Goal: Task Accomplishment & Management: Manage account settings

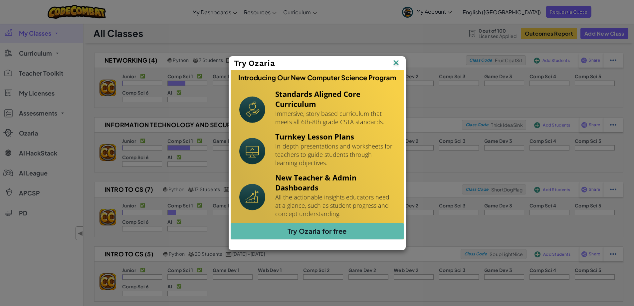
click at [395, 63] on img at bounding box center [396, 63] width 9 height 10
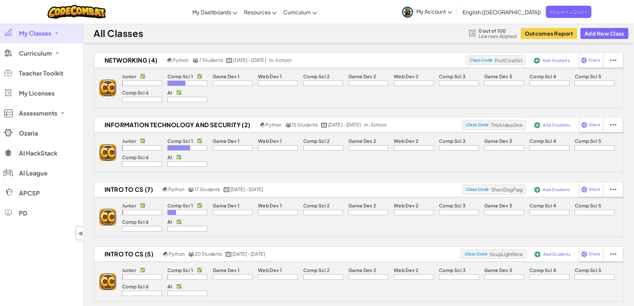
click at [226, 79] on p "Game Dev 1" at bounding box center [226, 76] width 27 height 5
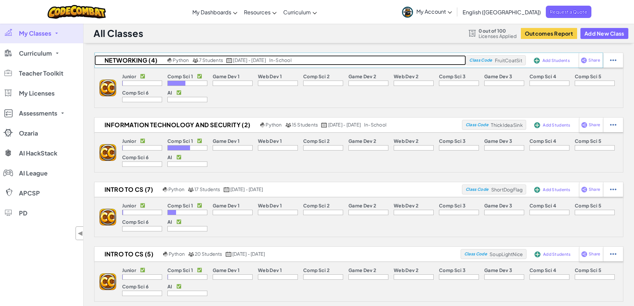
click at [135, 60] on h2 "Networking (4)" at bounding box center [130, 60] width 71 height 10
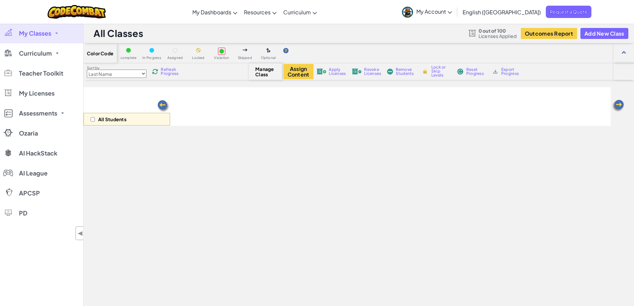
select select "560f1a9f22961295f9427742"
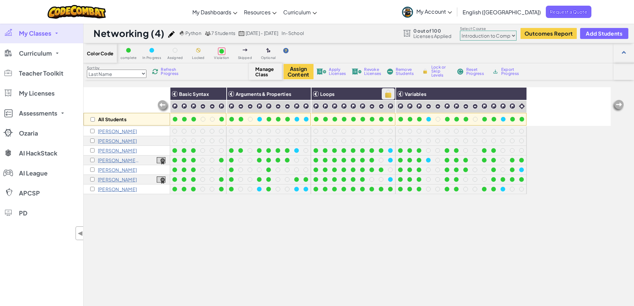
click at [385, 93] on img at bounding box center [388, 94] width 12 height 10
checkbox input "true"
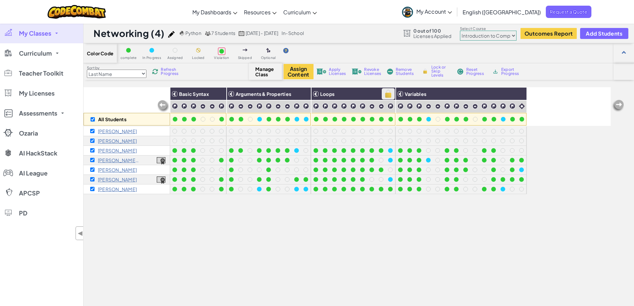
checkbox input "true"
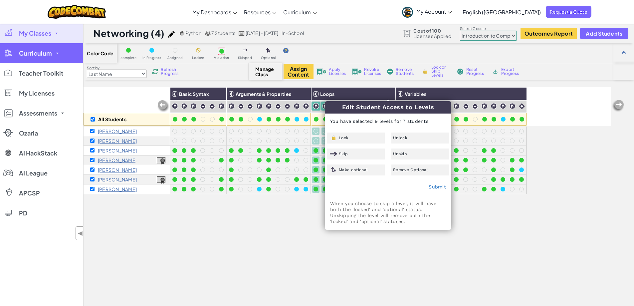
click at [60, 54] on link "Curriculum" at bounding box center [41, 53] width 83 height 20
checkbox input "false"
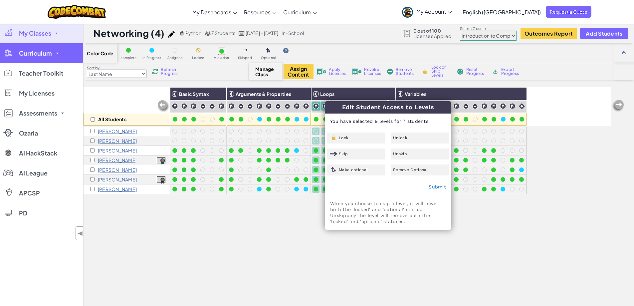
checkbox input "false"
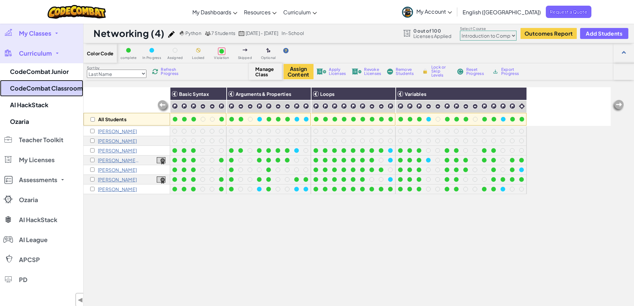
click at [67, 85] on link "CodeCombat Classroom" at bounding box center [41, 88] width 83 height 17
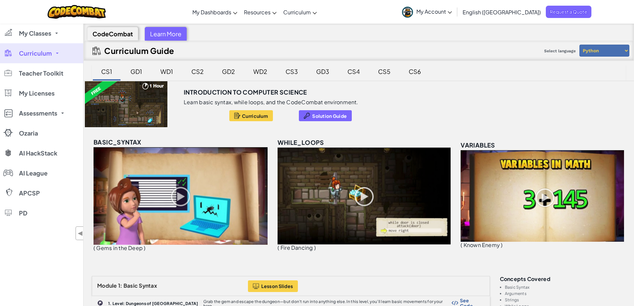
click at [131, 70] on div "GD1" at bounding box center [136, 72] width 25 height 16
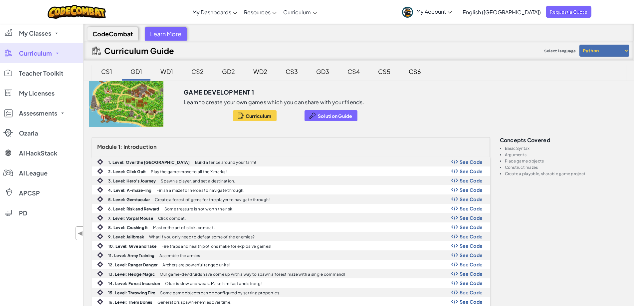
click at [196, 70] on div "CS2" at bounding box center [198, 72] width 26 height 16
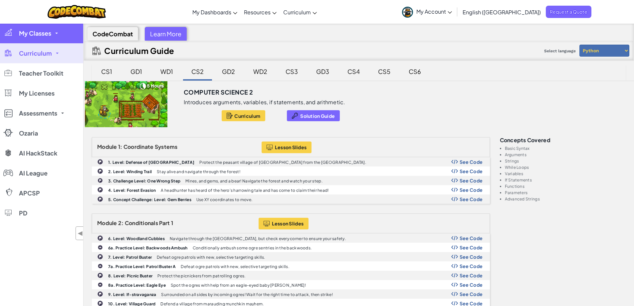
click at [52, 30] on link "My Classes" at bounding box center [41, 33] width 83 height 20
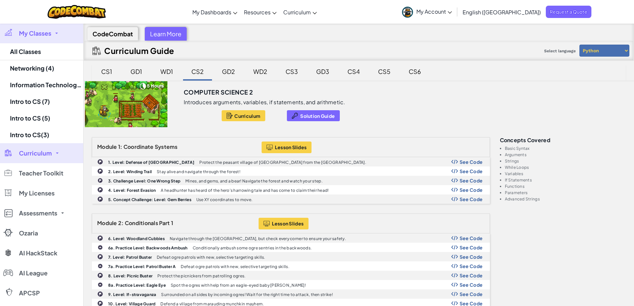
click at [58, 33] on link "My Classes" at bounding box center [41, 33] width 83 height 20
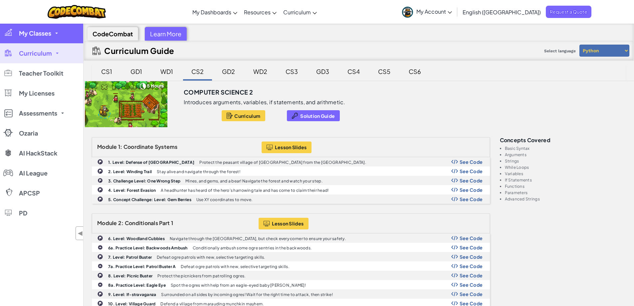
click at [58, 33] on link "My Classes" at bounding box center [41, 33] width 83 height 20
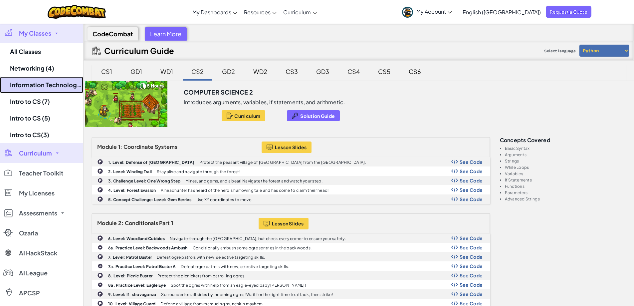
click at [54, 87] on link "Information Technology and Security (2)" at bounding box center [41, 85] width 83 height 17
select select "560f1a9f22961295f9427742"
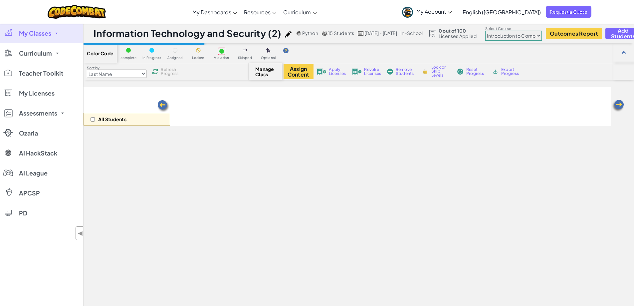
click at [289, 33] on img at bounding box center [288, 34] width 7 height 7
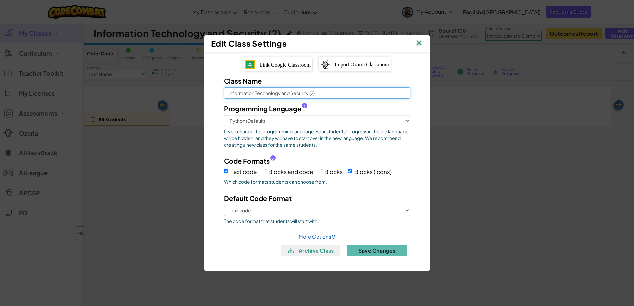
click at [280, 93] on input "Information Technology and Security (2)" at bounding box center [317, 92] width 186 height 11
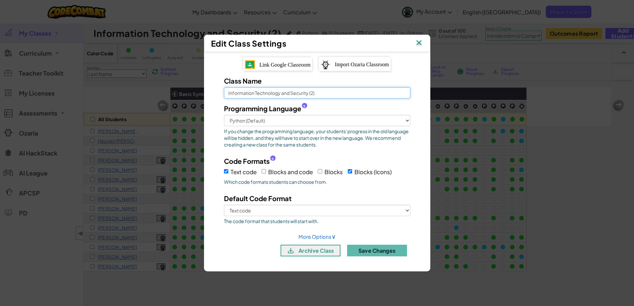
click at [280, 93] on input "Information Technology and Security (2)" at bounding box center [317, 92] width 186 height 11
type input "IT & Security (2)"
click at [381, 250] on button "Save Changes" at bounding box center [377, 251] width 60 height 12
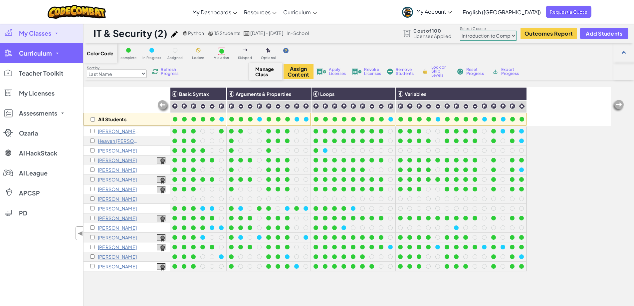
click at [60, 51] on link "Curriculum" at bounding box center [41, 53] width 83 height 20
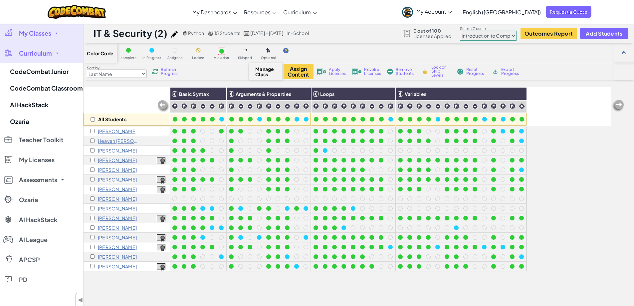
click at [60, 51] on link "Curriculum" at bounding box center [41, 53] width 83 height 20
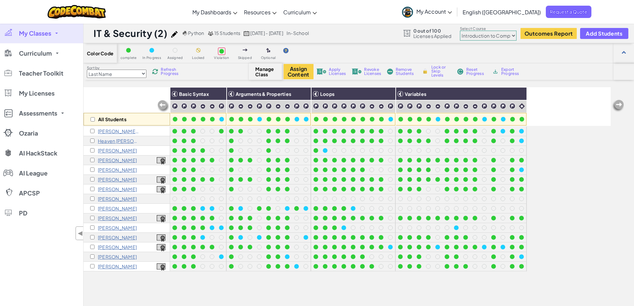
click at [59, 33] on link "My Classes" at bounding box center [41, 33] width 83 height 20
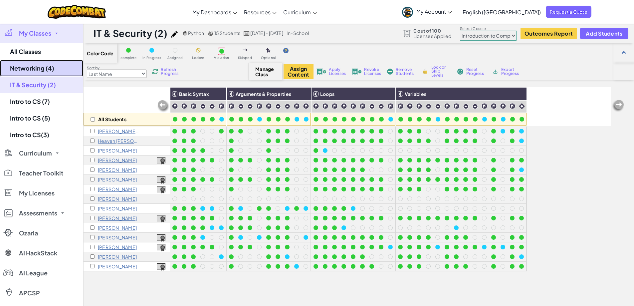
click at [38, 70] on link "Networking (4)" at bounding box center [41, 68] width 83 height 17
select select "560f1a9f22961295f9427742"
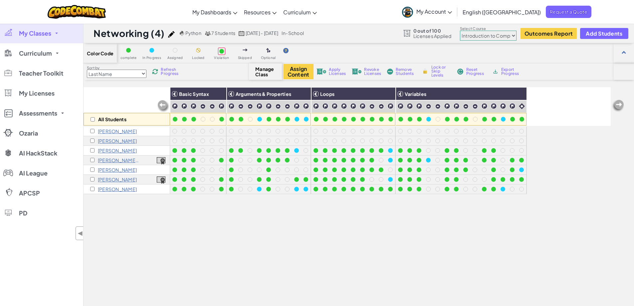
click at [45, 34] on span "My Classes" at bounding box center [35, 33] width 32 height 6
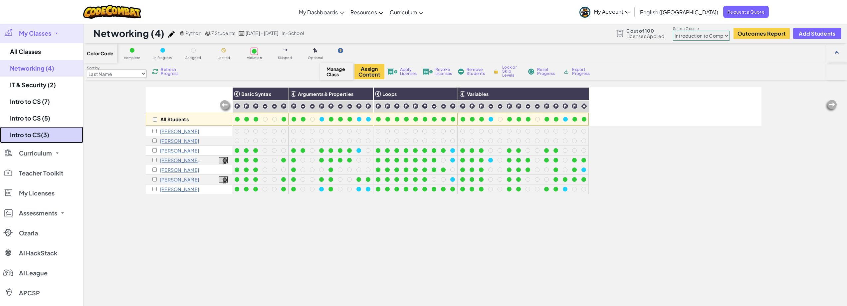
click at [49, 134] on link "Intro to CS(3)" at bounding box center [41, 134] width 83 height 17
select select "560f1a9f22961295f9427742"
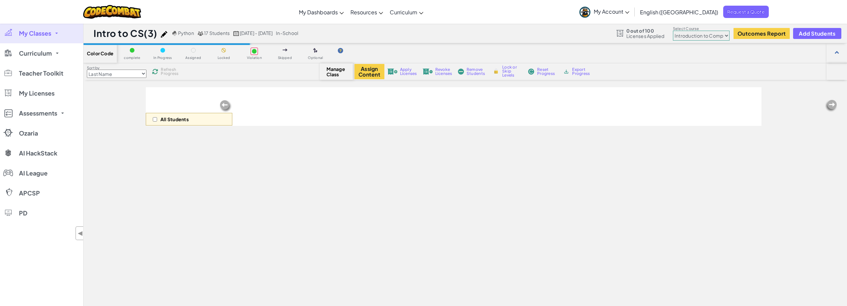
click at [50, 35] on span "My Classes" at bounding box center [35, 33] width 32 height 6
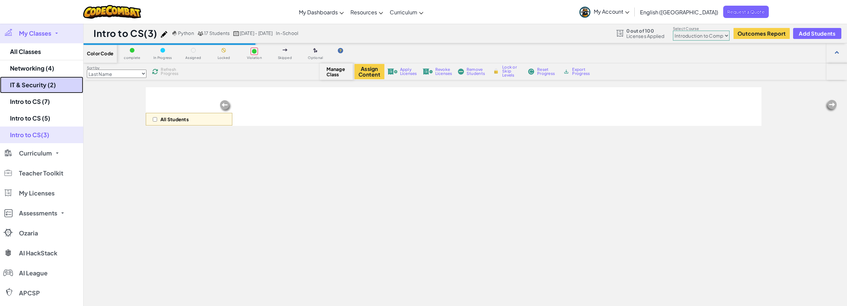
click at [54, 80] on link "IT & Security (2)" at bounding box center [41, 85] width 83 height 17
select select "560f1a9f22961295f9427742"
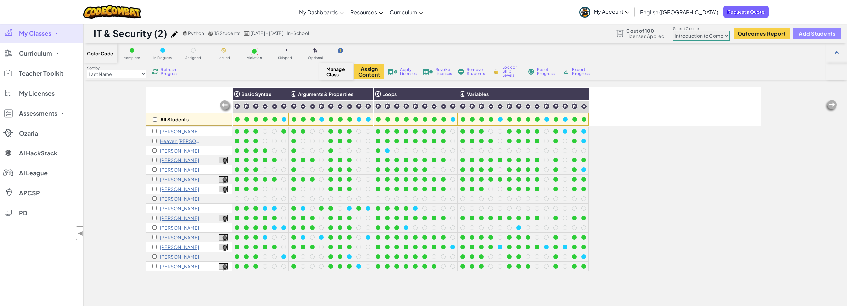
click at [634, 34] on span "Add Students" at bounding box center [817, 34] width 37 height 6
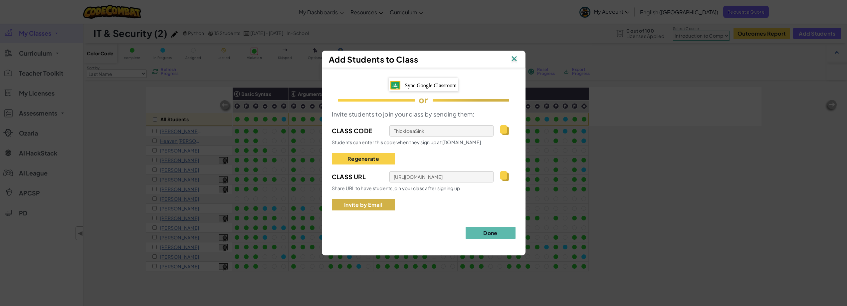
click at [368, 206] on button "Invite by Email" at bounding box center [363, 205] width 63 height 12
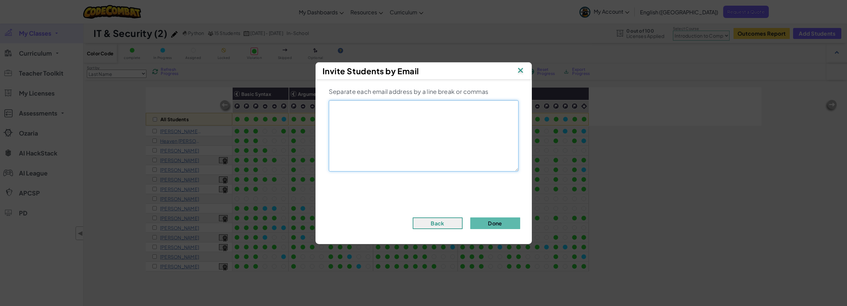
click at [397, 114] on textarea at bounding box center [424, 135] width 190 height 71
click at [353, 105] on textarea at bounding box center [424, 135] width 190 height 71
paste textarea "[PERSON_NAME] <[EMAIL_ADDRESS][PERSON_NAME][DOMAIN_NAME]>"
click at [368, 116] on textarea "[PERSON_NAME] <[EMAIL_ADDRESS][PERSON_NAME][DOMAIN_NAME]>" at bounding box center [424, 135] width 190 height 71
paste textarea "[PERSON_NAME] <[EMAIL_ADDRESS][PERSON_NAME][DOMAIN_NAME]>"
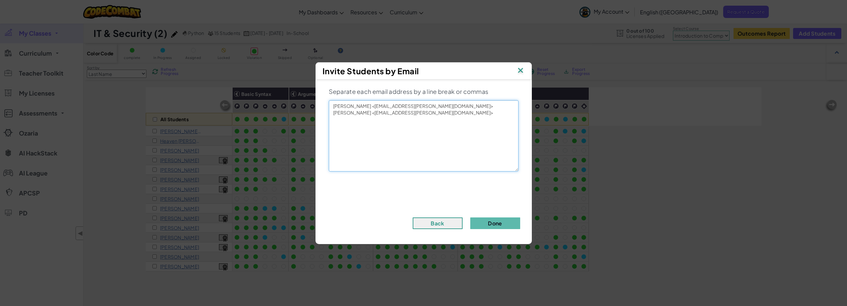
drag, startPoint x: 460, startPoint y: 115, endPoint x: 333, endPoint y: 116, distance: 126.5
click at [333, 116] on textarea "[PERSON_NAME] <[EMAIL_ADDRESS][PERSON_NAME][DOMAIN_NAME]> [PERSON_NAME] <[EMAIL…" at bounding box center [424, 135] width 190 height 71
paste textarea "[PERSON_NAME] <[PERSON_NAME][EMAIL_ADDRESS][PERSON_NAME][DOMAIN_NAME]>"
click at [371, 113] on textarea "[PERSON_NAME] <[EMAIL_ADDRESS][PERSON_NAME][DOMAIN_NAME]> [PERSON_NAME] <[PERSO…" at bounding box center [424, 135] width 190 height 71
click at [372, 113] on textarea "[PERSON_NAME] <[EMAIL_ADDRESS][PERSON_NAME][DOMAIN_NAME]> [PERSON_NAME] <[PERSO…" at bounding box center [424, 135] width 190 height 71
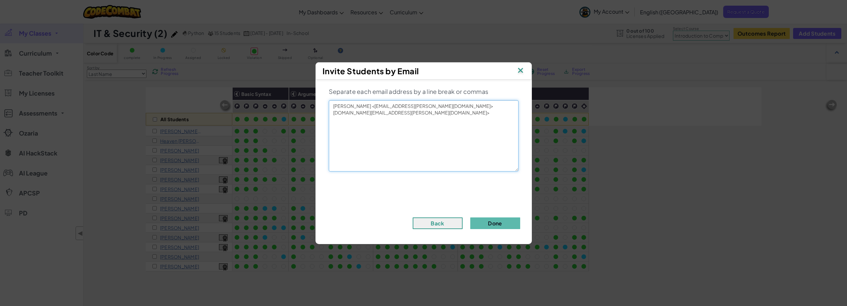
click at [376, 106] on textarea "[PERSON_NAME] <[EMAIL_ADDRESS][PERSON_NAME][DOMAIN_NAME]> [DOMAIN_NAME][EMAIL_A…" at bounding box center [424, 135] width 190 height 71
click at [414, 106] on textarea "[EMAIL_ADDRESS][PERSON_NAME][DOMAIN_NAME]> [DOMAIN_NAME][EMAIL_ADDRESS][PERSON_…" at bounding box center [424, 135] width 190 height 71
click at [414, 115] on textarea "[EMAIL_ADDRESS][PERSON_NAME][DOMAIN_NAME] [DOMAIN_NAME][EMAIL_ADDRESS][PERSON_N…" at bounding box center [424, 135] width 190 height 71
click at [332, 114] on textarea "[EMAIL_ADDRESS][PERSON_NAME][DOMAIN_NAME] [DOMAIN_NAME][EMAIL_ADDRESS][PERSON_N…" at bounding box center [424, 135] width 190 height 71
type textarea "[EMAIL_ADDRESS][PERSON_NAME][DOMAIN_NAME], [DOMAIN_NAME][EMAIL_ADDRESS][PERSON_…"
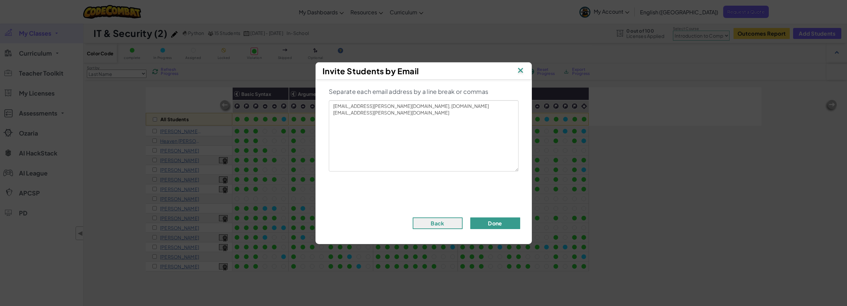
click at [485, 218] on button "Done" at bounding box center [495, 223] width 50 height 12
click at [490, 222] on button "Done" at bounding box center [495, 223] width 50 height 12
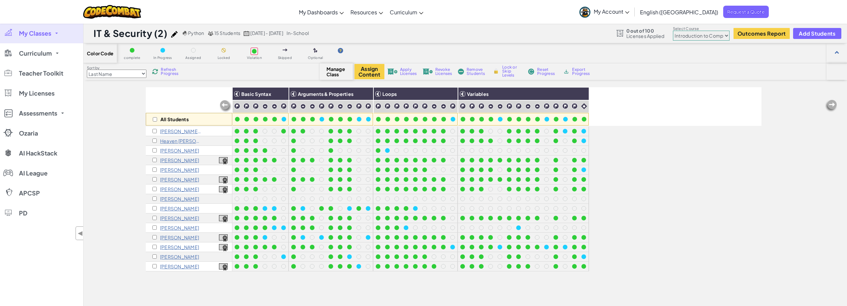
click at [61, 36] on link "My Classes" at bounding box center [41, 33] width 83 height 20
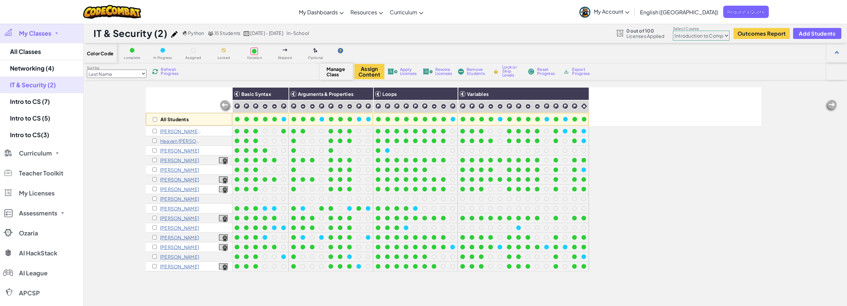
click at [104, 140] on div "All Students Basic Syntax Arguments & Properties Loops Variables [PERSON_NAME] …" at bounding box center [465, 227] width 763 height 280
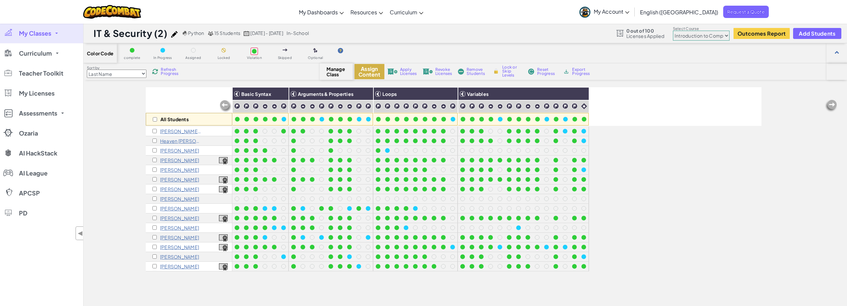
click at [365, 75] on button "Assign Content" at bounding box center [369, 71] width 30 height 15
click at [634, 35] on select "Junior Introduction to Computer Science Game Development 1 Web Development 1 Co…" at bounding box center [701, 36] width 57 height 10
select select "5632661322961295f9428638"
click at [634, 31] on select "Junior Introduction to Computer Science Game Development 1 Web Development 1 Co…" at bounding box center [701, 36] width 57 height 10
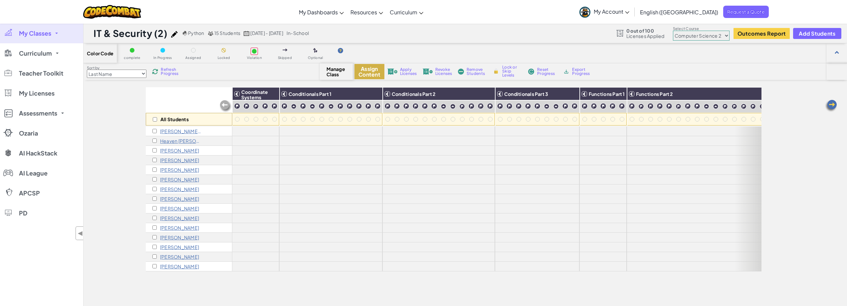
click at [375, 71] on button "Assign Content" at bounding box center [369, 71] width 30 height 15
click at [154, 119] on input "checkbox" at bounding box center [155, 119] width 4 height 4
checkbox input "true"
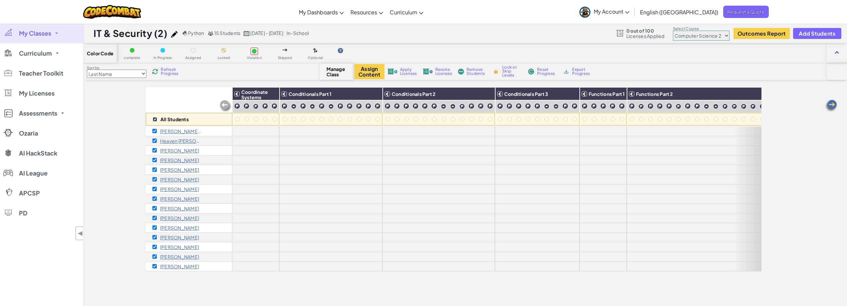
checkbox input "true"
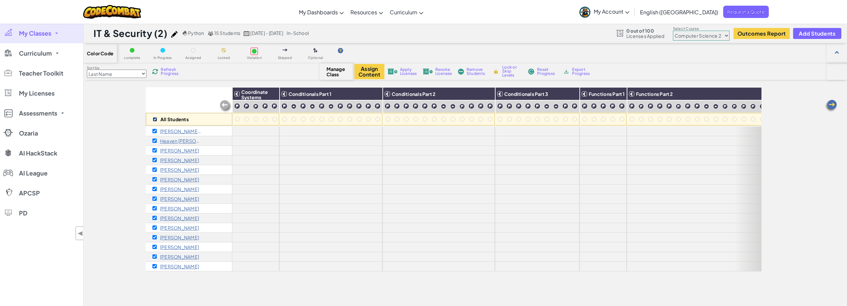
checkbox input "true"
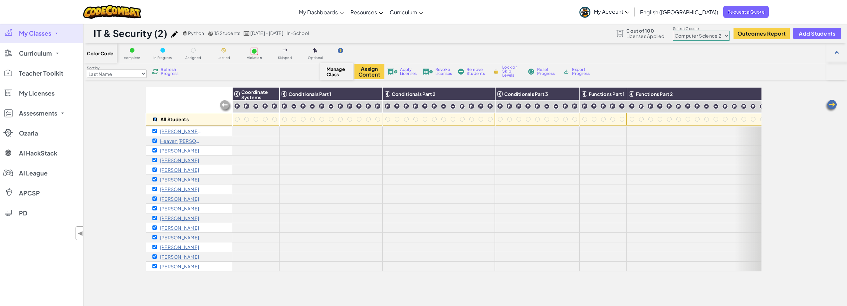
checkbox input "true"
click at [375, 74] on button "Assign Content" at bounding box center [369, 71] width 30 height 15
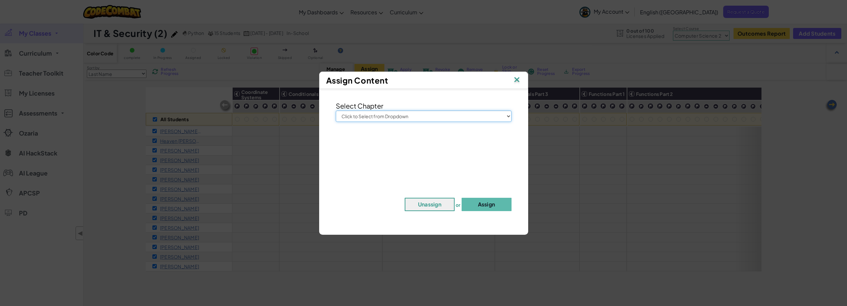
click at [461, 117] on select "Click to Select from Dropdown Junior Introduction to Computer Science Game Deve…" at bounding box center [424, 115] width 176 height 11
select select "Computer Science 2"
click at [336, 110] on select "Click to Select from Dropdown Junior Introduction to Computer Science Game Deve…" at bounding box center [424, 115] width 176 height 11
click at [501, 204] on button "Assign" at bounding box center [487, 204] width 50 height 13
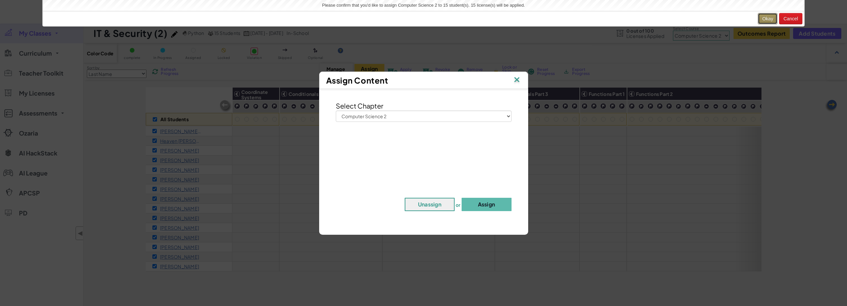
click at [634, 18] on button "Okay" at bounding box center [768, 18] width 20 height 11
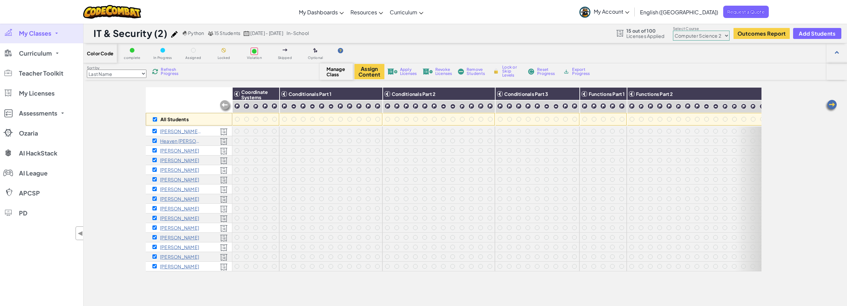
click at [129, 160] on div "All Students Coordinate Systems Conditionals Part 1 Conditionals Part 2 Conditi…" at bounding box center [465, 227] width 763 height 280
click at [62, 33] on link "My Classes" at bounding box center [41, 33] width 83 height 20
